Goal: Navigation & Orientation: Find specific page/section

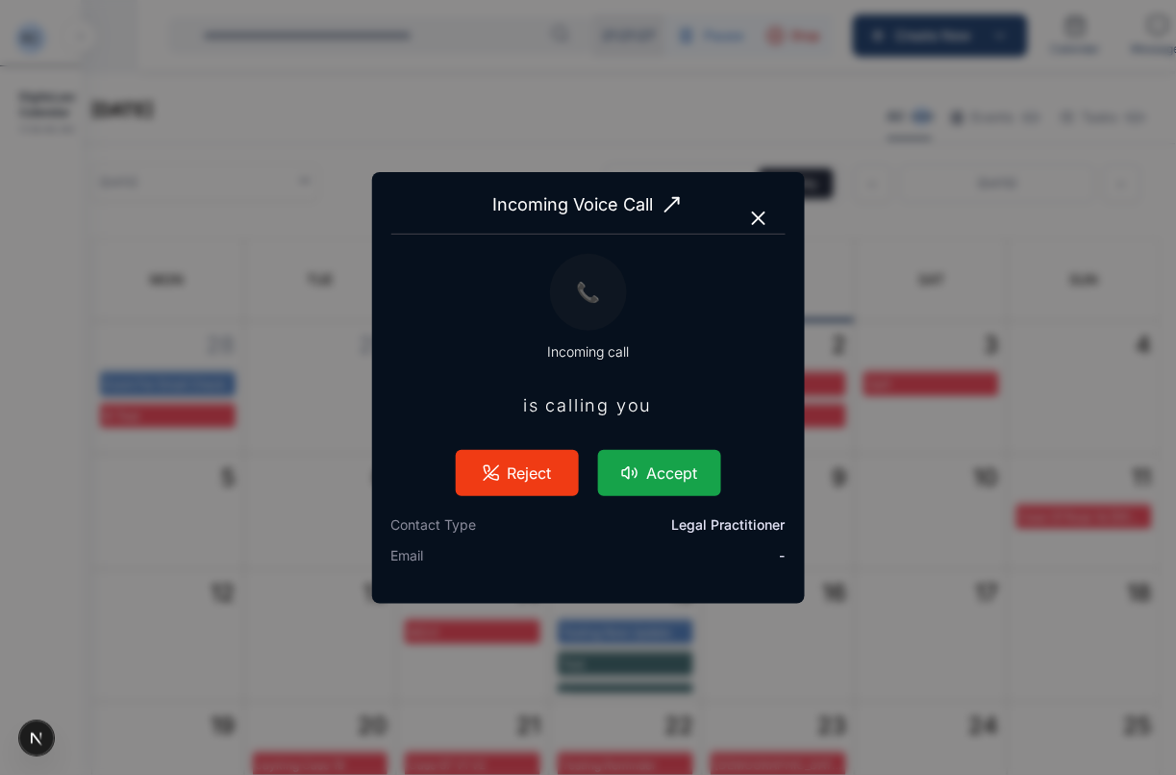
click at [692, 486] on button "Accept" at bounding box center [659, 473] width 123 height 46
click at [761, 224] on icon "button" at bounding box center [758, 218] width 23 height 23
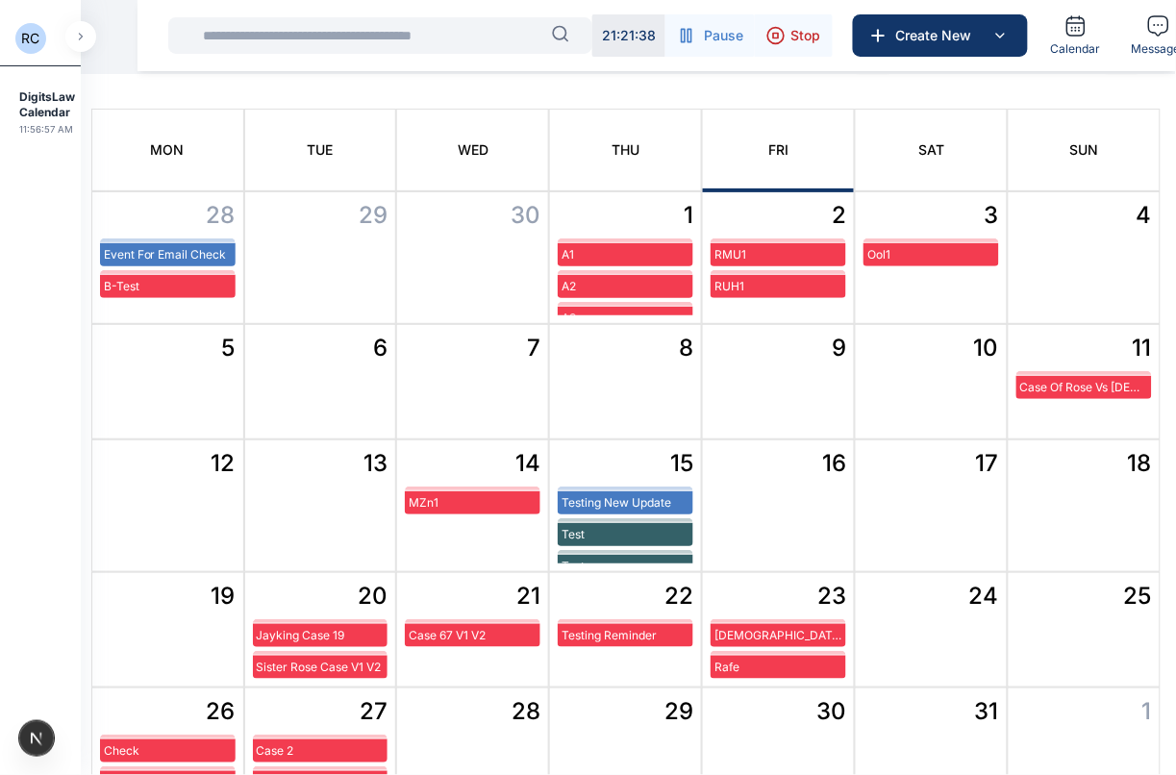
scroll to position [271, 0]
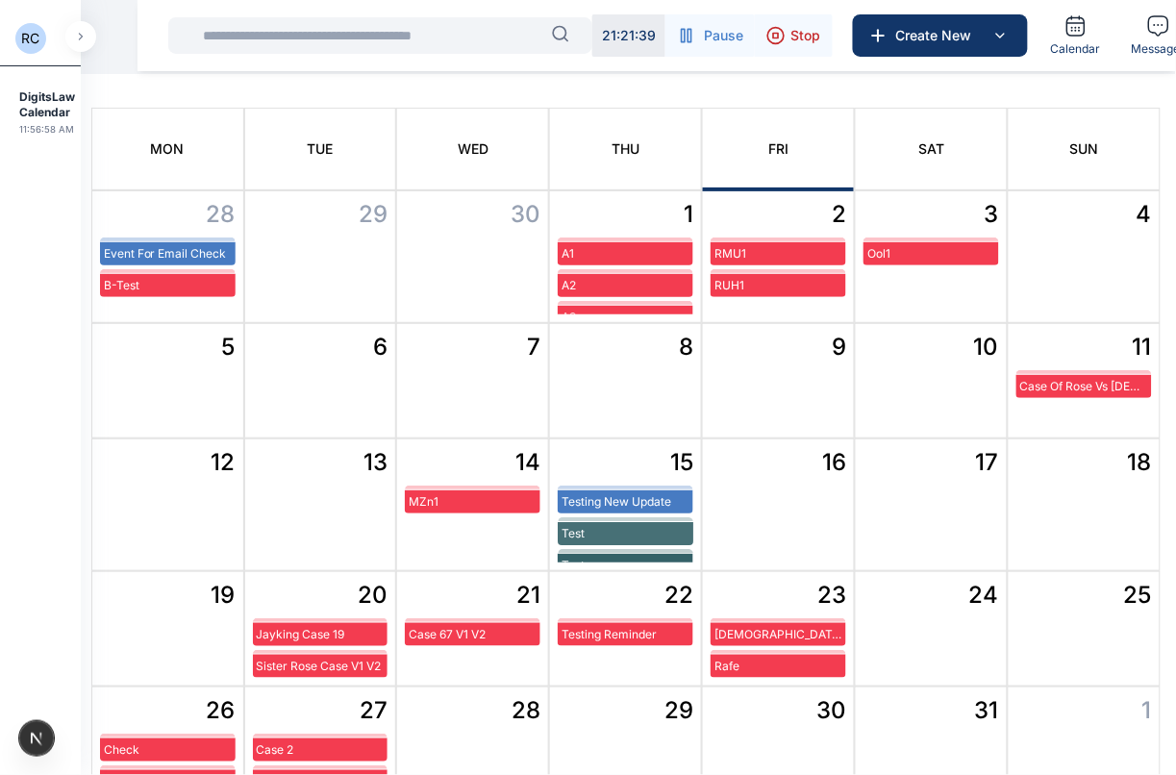
click at [604, 540] on div "Test" at bounding box center [626, 533] width 136 height 23
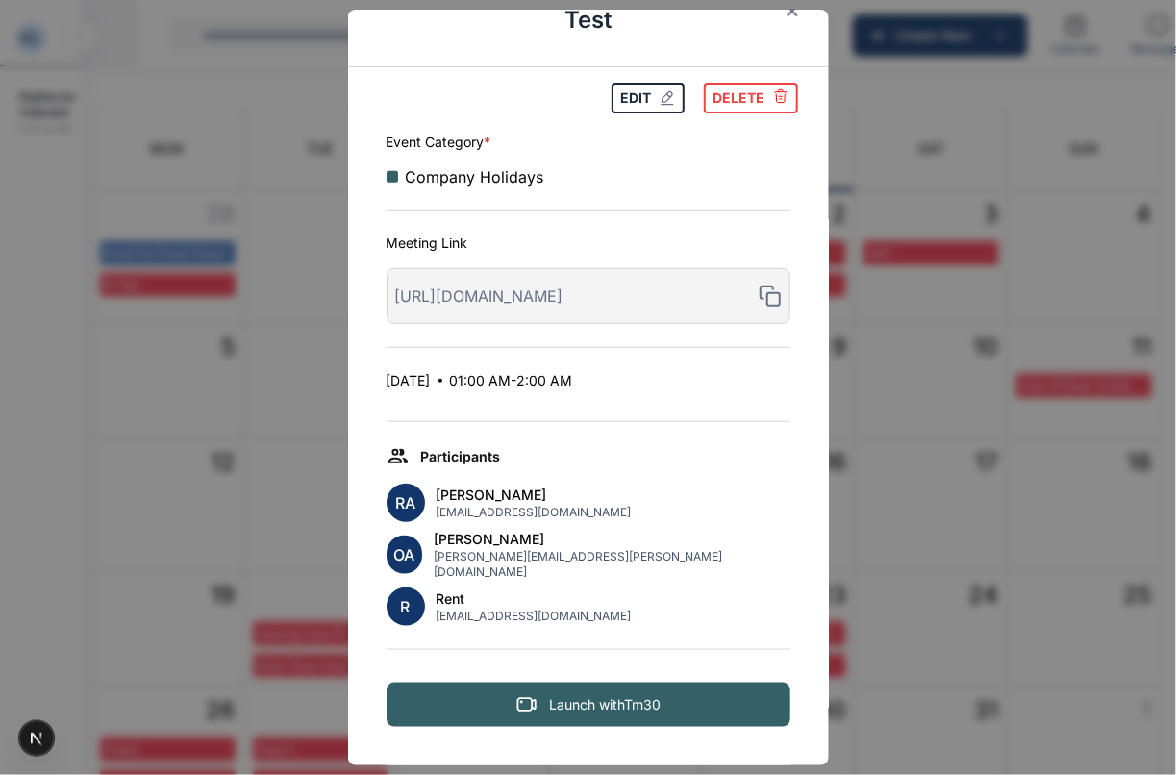
scroll to position [0, 0]
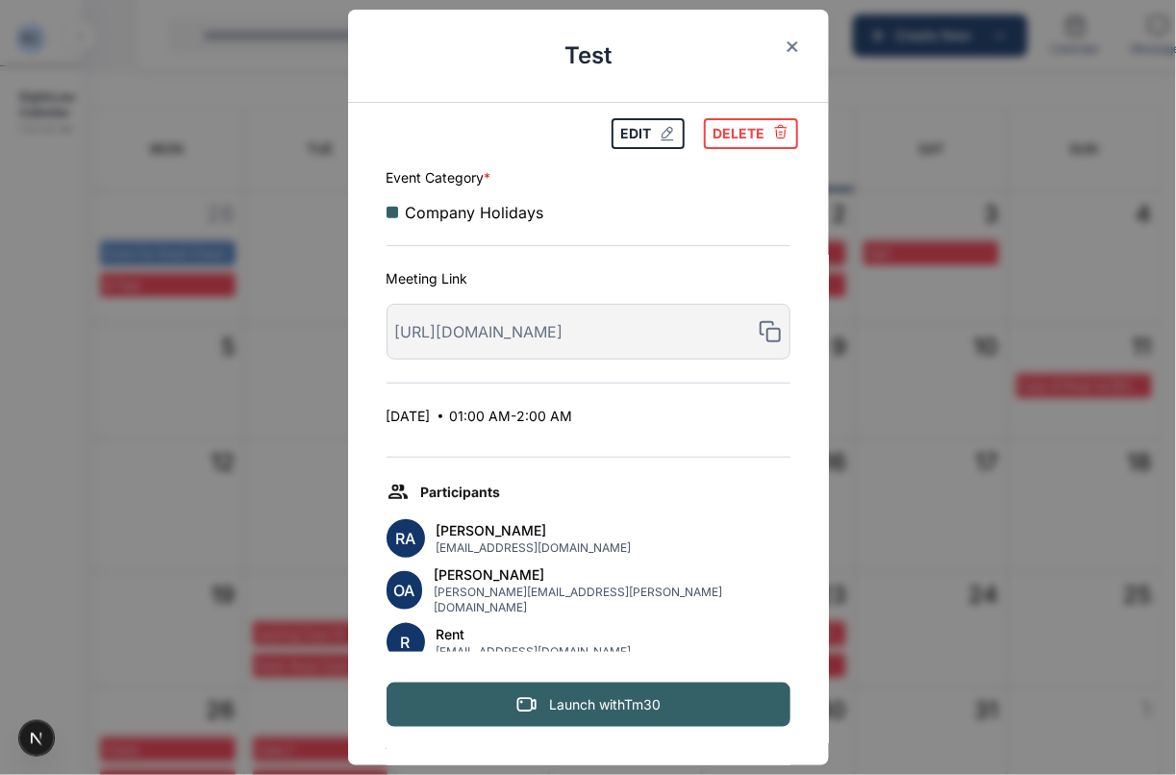
click at [626, 700] on link "Launch with Tm30" at bounding box center [589, 705] width 404 height 44
